Goal: Navigation & Orientation: Find specific page/section

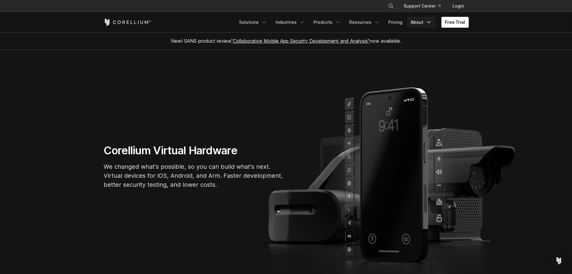
click at [427, 21] on icon "Navigation Menu" at bounding box center [429, 22] width 6 height 6
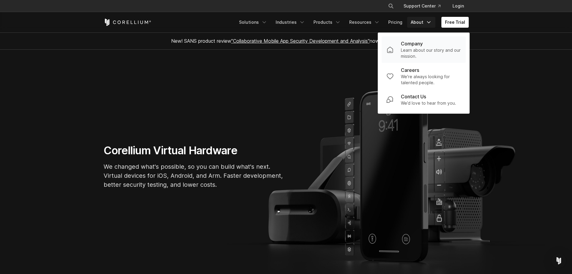
click at [425, 40] on link "Company Learn about our story and our mission." at bounding box center [424, 49] width 84 height 26
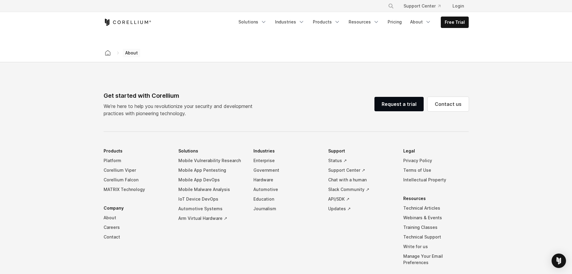
scroll to position [1017, 0]
